Goal: Task Accomplishment & Management: Use online tool/utility

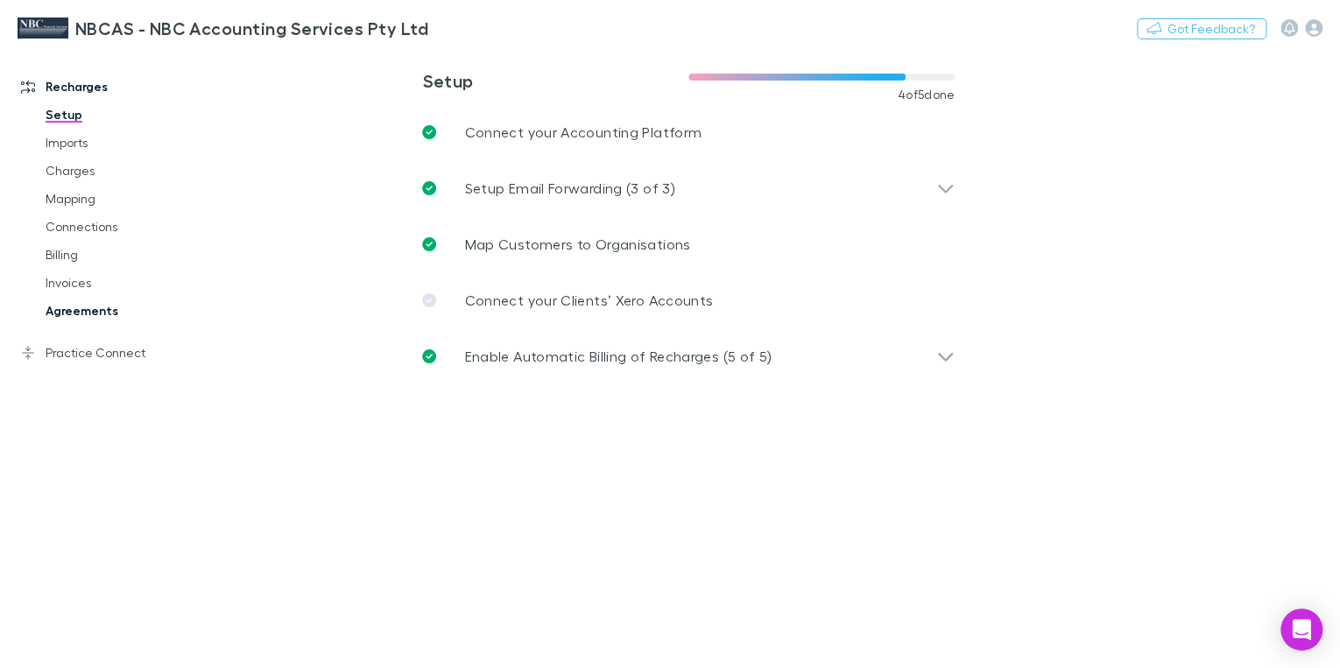
click at [78, 315] on link "Agreements" at bounding box center [127, 311] width 199 height 28
